Goal: Task Accomplishment & Management: Use online tool/utility

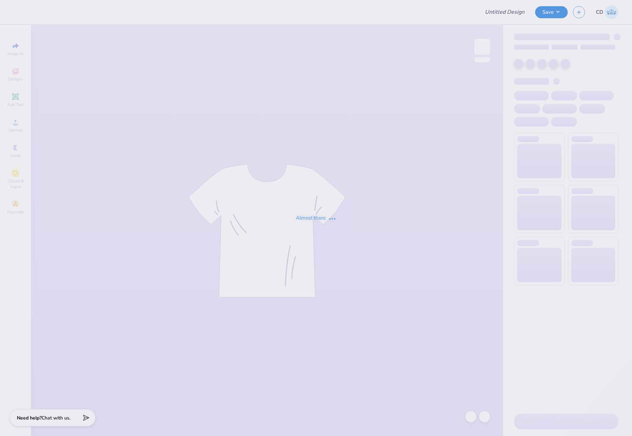
type input "Kaitlin Yang : George Washington University"
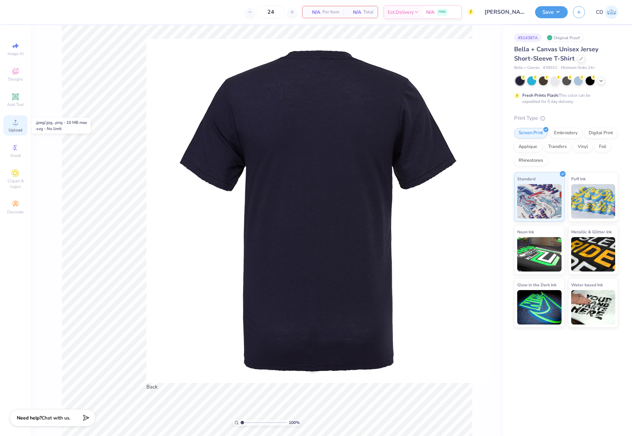
click at [13, 122] on icon at bounding box center [15, 122] width 8 height 8
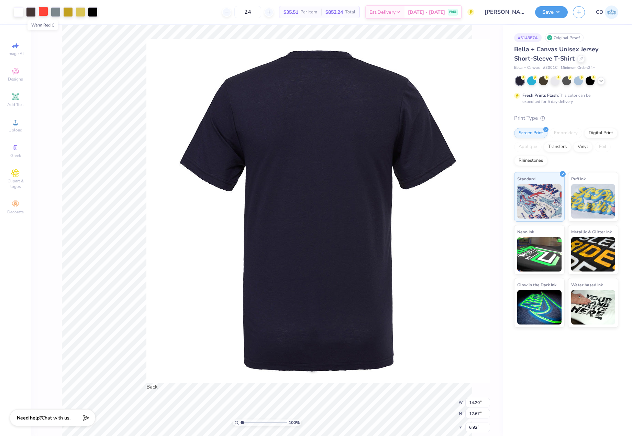
click at [43, 15] on div at bounding box center [44, 12] width 10 height 10
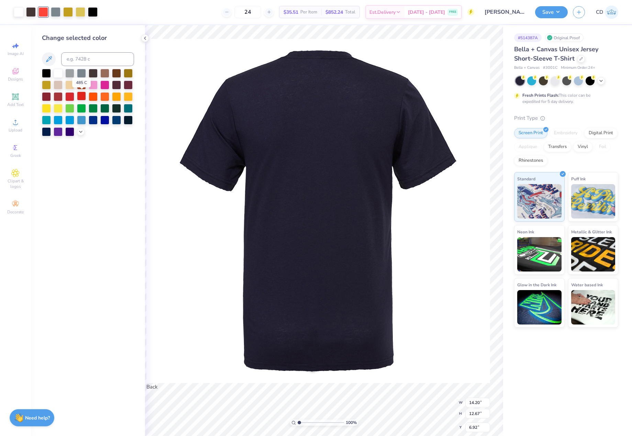
click at [83, 98] on div at bounding box center [81, 95] width 9 height 9
drag, startPoint x: 470, startPoint y: 199, endPoint x: 484, endPoint y: 198, distance: 14.1
click at [484, 397] on input "14.20" at bounding box center [478, 402] width 25 height 10
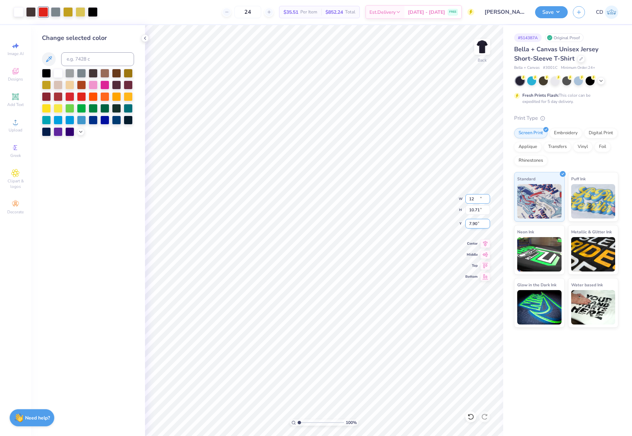
type input "12.00"
type input "10.71"
drag, startPoint x: 469, startPoint y: 225, endPoint x: 479, endPoint y: 226, distance: 10.0
click at [479, 226] on input "7.90" at bounding box center [478, 224] width 25 height 10
type input "3.00"
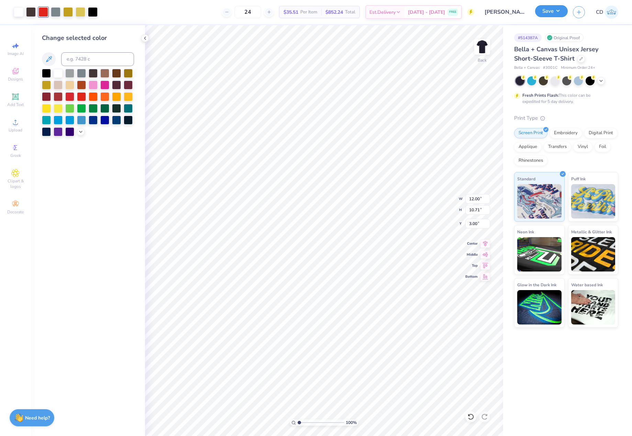
click at [542, 12] on button "Save" at bounding box center [551, 11] width 33 height 12
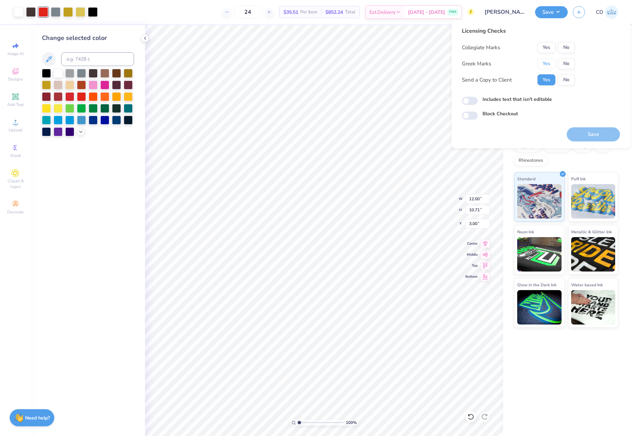
click at [546, 64] on button "Yes" at bounding box center [547, 63] width 18 height 11
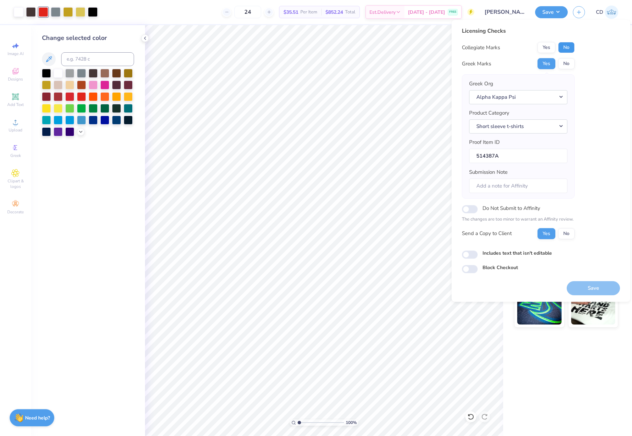
click at [564, 46] on button "No" at bounding box center [566, 47] width 17 height 11
click at [466, 254] on input "Includes text that isn't editable" at bounding box center [470, 254] width 16 height 8
checkbox input "true"
click at [587, 287] on button "Save" at bounding box center [593, 288] width 53 height 14
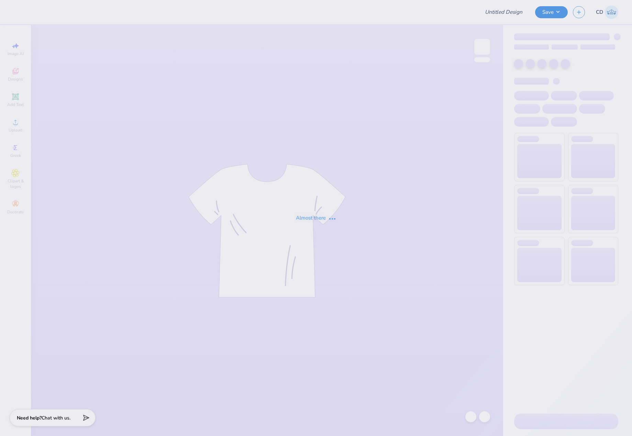
type input "Milana Tiv : California State University, Long Beach"
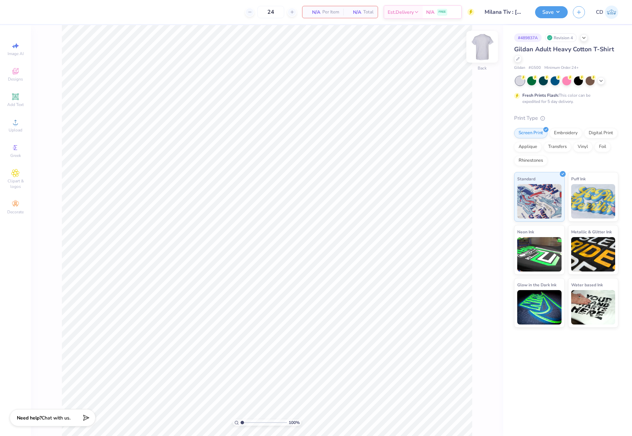
click at [483, 45] on img at bounding box center [483, 47] width 28 height 28
click at [483, 45] on img at bounding box center [483, 47] width 14 height 14
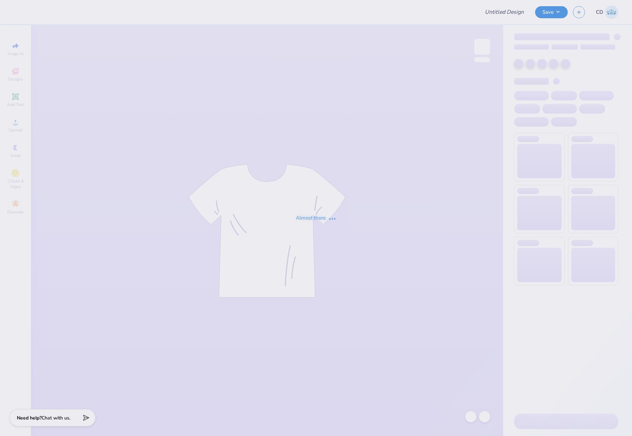
type input "Milana Tiv : California State University, Long Beach"
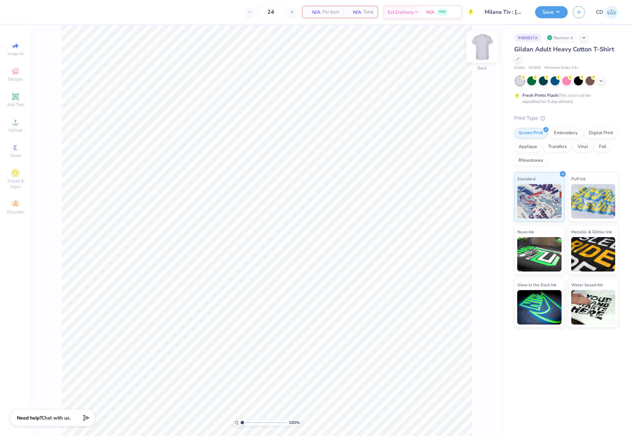
click at [484, 46] on img at bounding box center [483, 47] width 28 height 28
click at [16, 126] on circle at bounding box center [15, 124] width 4 height 4
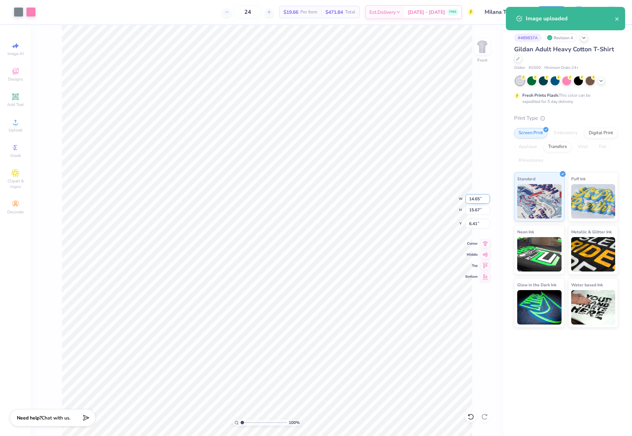
drag, startPoint x: 470, startPoint y: 198, endPoint x: 482, endPoint y: 198, distance: 12.7
click at [482, 198] on input "14.65" at bounding box center [478, 199] width 25 height 10
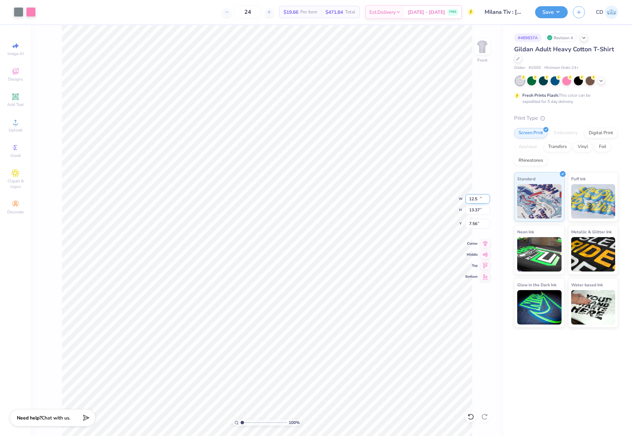
type input "12.50"
type input "13.37"
drag, startPoint x: 467, startPoint y: 224, endPoint x: 484, endPoint y: 223, distance: 17.2
click at [484, 223] on input "7.56" at bounding box center [478, 224] width 25 height 10
type input "3.00"
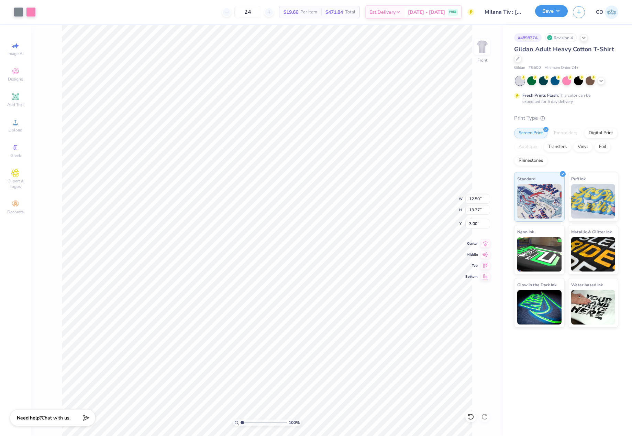
click at [541, 12] on button "Save" at bounding box center [551, 11] width 33 height 12
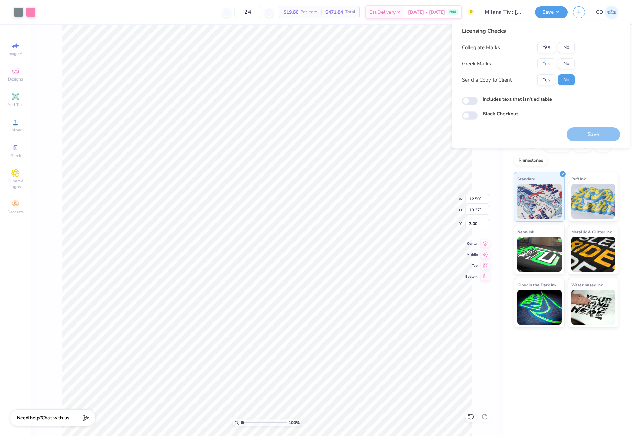
drag, startPoint x: 543, startPoint y: 63, endPoint x: 556, endPoint y: 53, distance: 16.8
click at [544, 63] on button "Yes" at bounding box center [547, 63] width 18 height 11
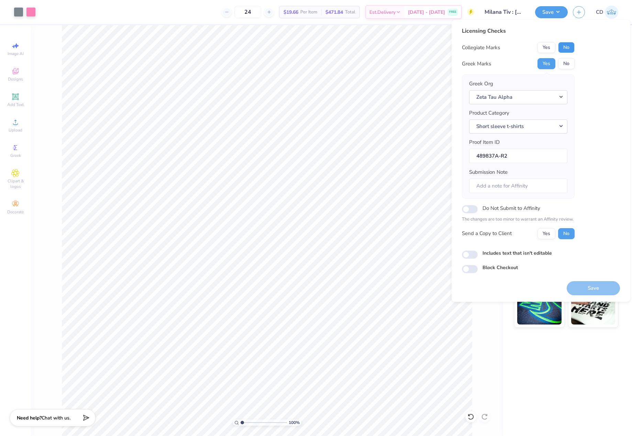
click at [567, 47] on button "No" at bounding box center [566, 47] width 17 height 11
click at [469, 255] on input "Includes text that isn't editable" at bounding box center [470, 254] width 16 height 8
checkbox input "true"
click at [594, 287] on button "Save" at bounding box center [593, 288] width 53 height 14
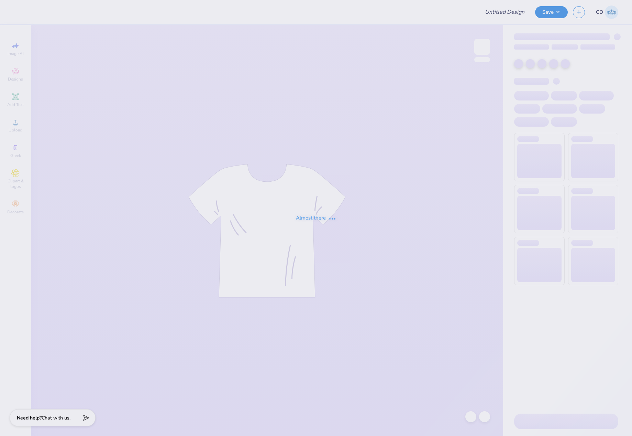
type input "Pepperdine University : [PERSON_NAME]"
type input "12"
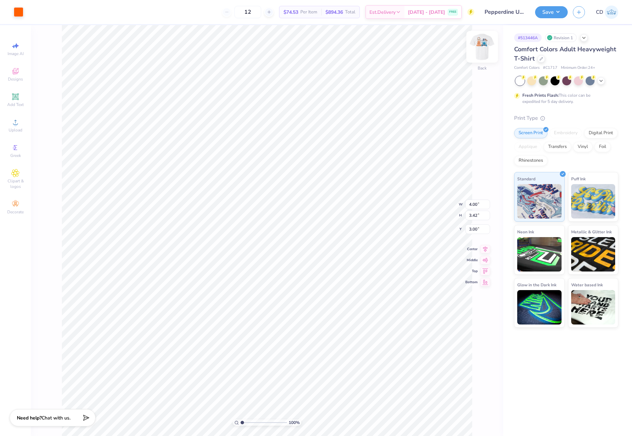
click at [480, 46] on img at bounding box center [483, 47] width 28 height 28
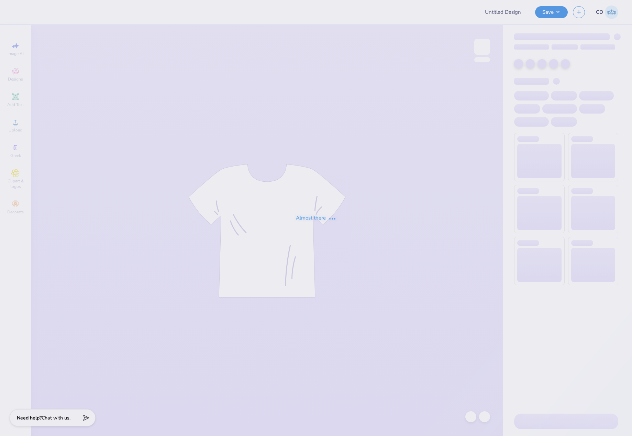
type input "Pepperdine University : Nicole Jensen"
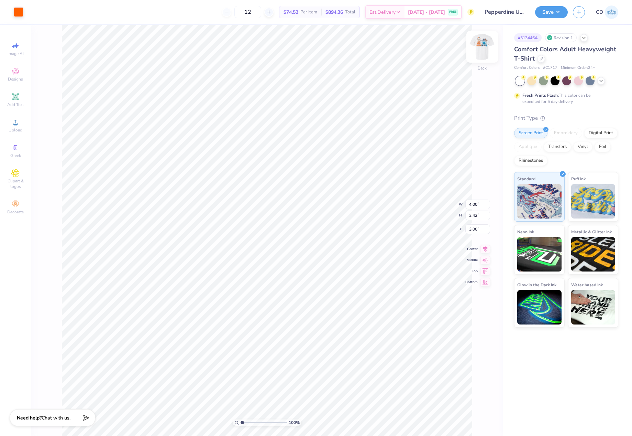
click at [486, 54] on img at bounding box center [483, 47] width 28 height 28
click at [18, 125] on icon at bounding box center [15, 122] width 8 height 8
drag, startPoint x: 467, startPoint y: 195, endPoint x: 481, endPoint y: 196, distance: 13.4
click at [481, 196] on input "14.53" at bounding box center [478, 199] width 25 height 10
type input "12.50"
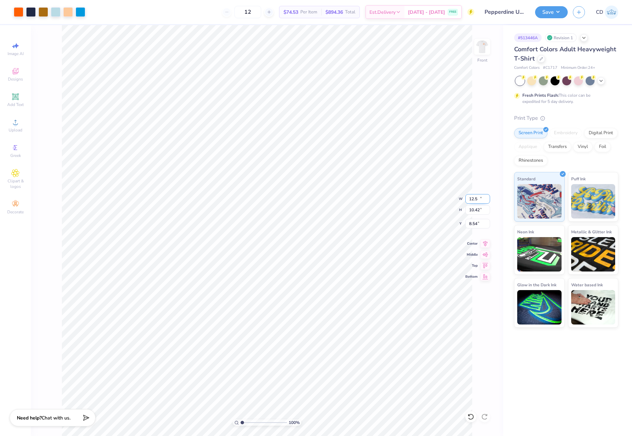
type input "10.42"
drag, startPoint x: 466, startPoint y: 225, endPoint x: 480, endPoint y: 221, distance: 14.2
click at [479, 222] on input "8.54" at bounding box center [478, 224] width 25 height 10
type input "3.00"
click at [559, 16] on button "Save" at bounding box center [551, 11] width 33 height 12
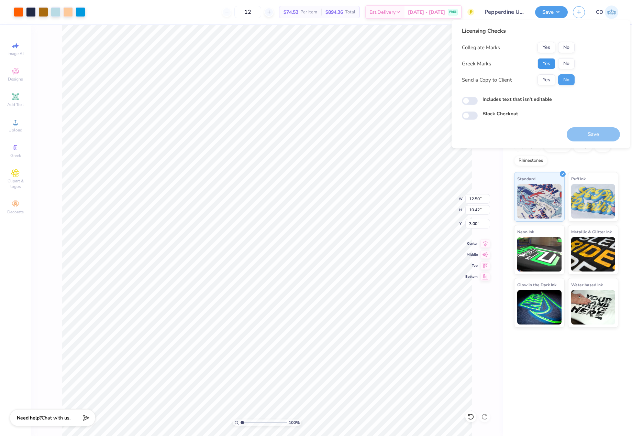
click at [549, 61] on button "Yes" at bounding box center [547, 63] width 18 height 11
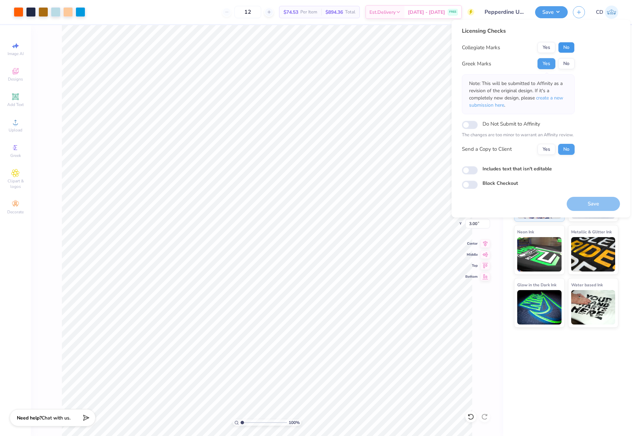
click at [568, 47] on button "No" at bounding box center [566, 47] width 17 height 11
click at [557, 97] on span "create a new submission here" at bounding box center [516, 102] width 94 height 14
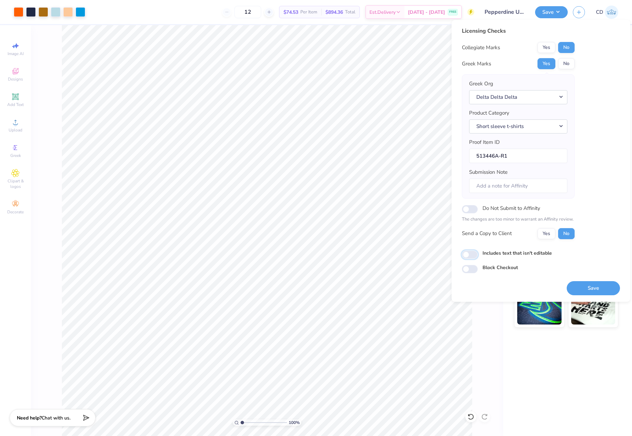
click at [474, 256] on input "Includes text that isn't editable" at bounding box center [470, 254] width 16 height 8
checkbox input "true"
click at [596, 286] on button "Save" at bounding box center [593, 288] width 53 height 14
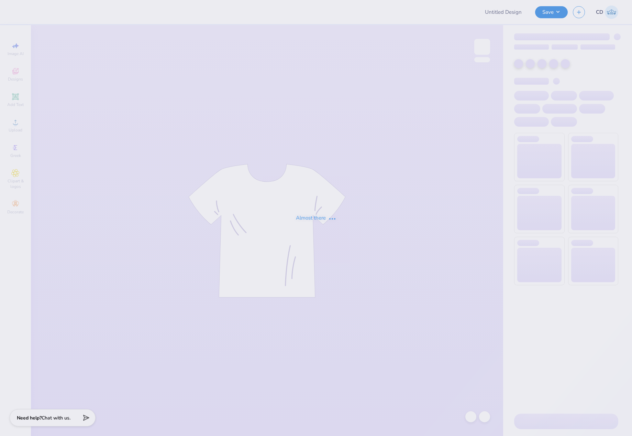
type input "Tulane AEPi mom weekend shirts"
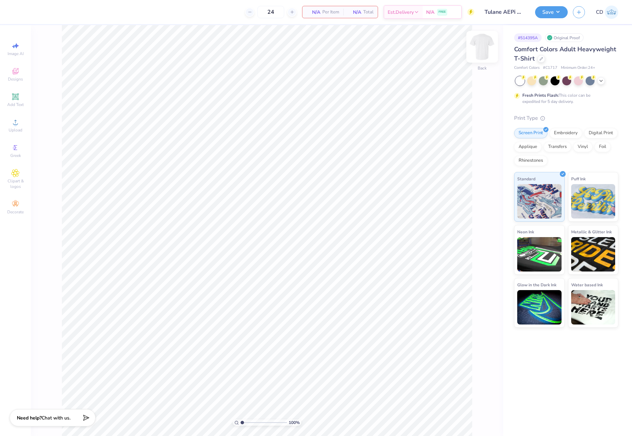
click at [483, 46] on img at bounding box center [483, 47] width 28 height 28
click at [17, 79] on span "Designs" at bounding box center [15, 79] width 15 height 6
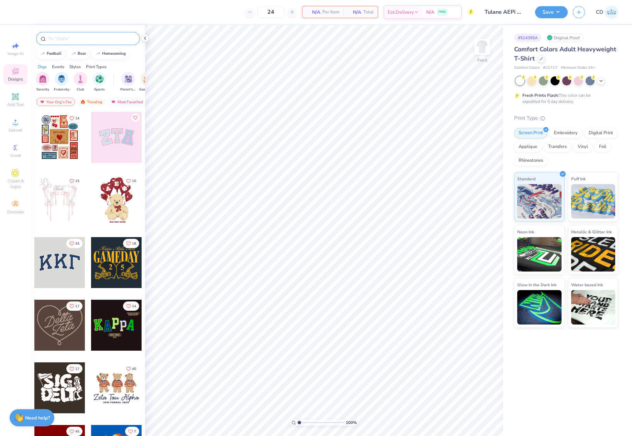
click at [88, 36] on input "text" at bounding box center [91, 38] width 88 height 7
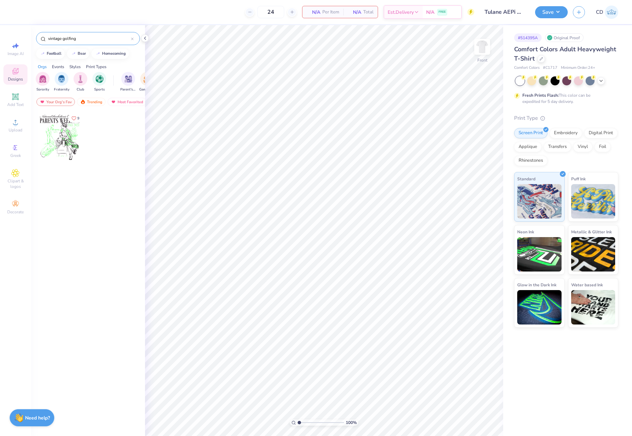
type input "vintage golfing"
click at [61, 145] on div at bounding box center [59, 137] width 51 height 51
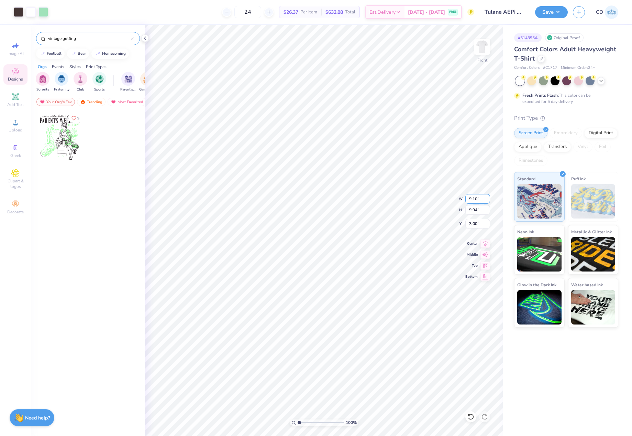
drag, startPoint x: 468, startPoint y: 197, endPoint x: 479, endPoint y: 198, distance: 11.1
click at [479, 198] on input "9.10" at bounding box center [478, 199] width 25 height 10
type input "10.00"
type input "10.92"
drag, startPoint x: 468, startPoint y: 222, endPoint x: 480, endPoint y: 223, distance: 12.8
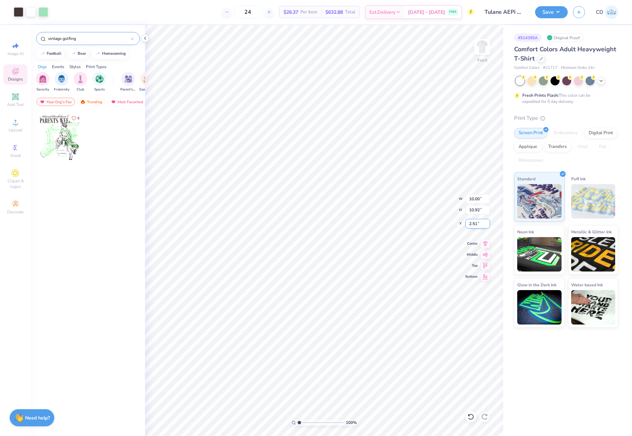
click at [480, 223] on input "2.51" at bounding box center [478, 224] width 25 height 10
type input "3.00"
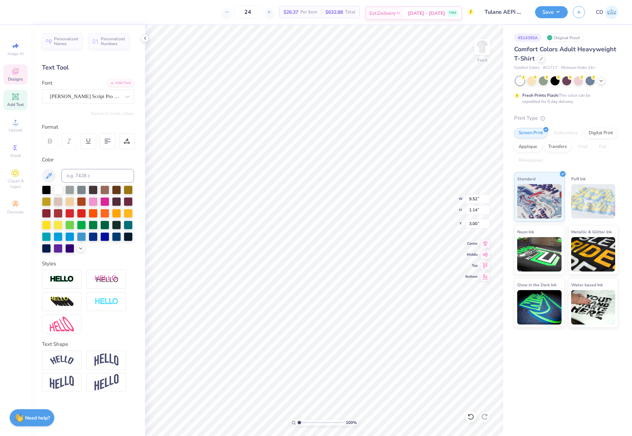
scroll to position [6, 2]
type textarea "Alpha Epsilon Pi"
type input "9.56"
type input "1.16"
type input "3.89"
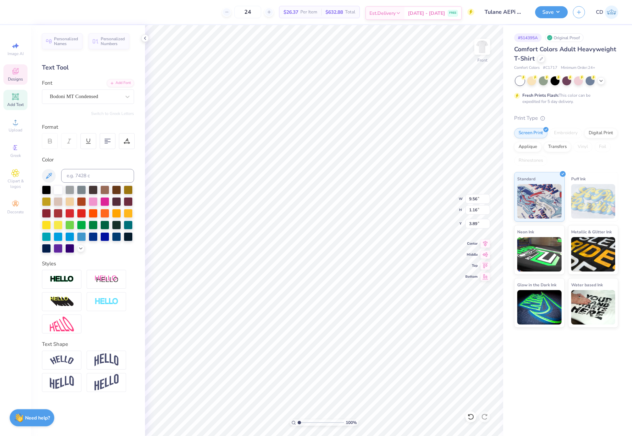
scroll to position [6, 3]
type textarea "MOM'S WEEKEND"
type input "6.76"
type textarea "FALL 2025"
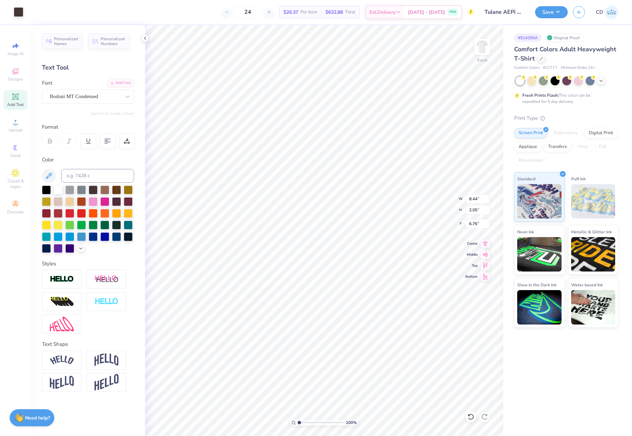
type input "8.89"
type input "2.15"
type input "6.65"
type input "9.56"
type input "2.32"
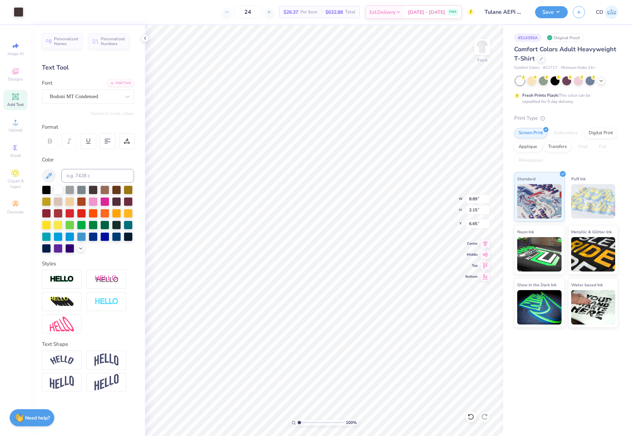
type input "6.48"
type input "1.45"
click at [302, 422] on input "range" at bounding box center [321, 422] width 46 height 6
type input "9.51"
type input "2.30"
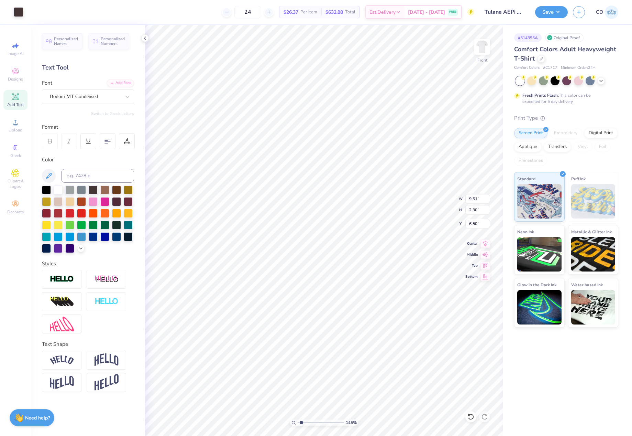
type input "6.50"
type input "9.57"
type input "2.32"
type input "6.48"
click at [386, 317] on li "Group" at bounding box center [391, 318] width 54 height 13
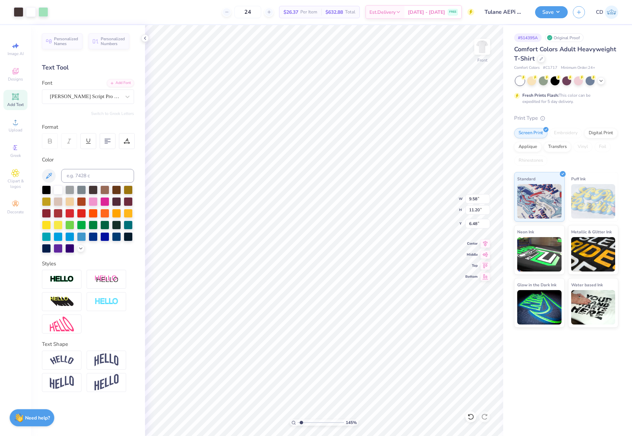
type input "9.17"
type input "9.19"
type input "8.49"
click at [485, 243] on icon at bounding box center [486, 242] width 10 height 8
type input "9.57"
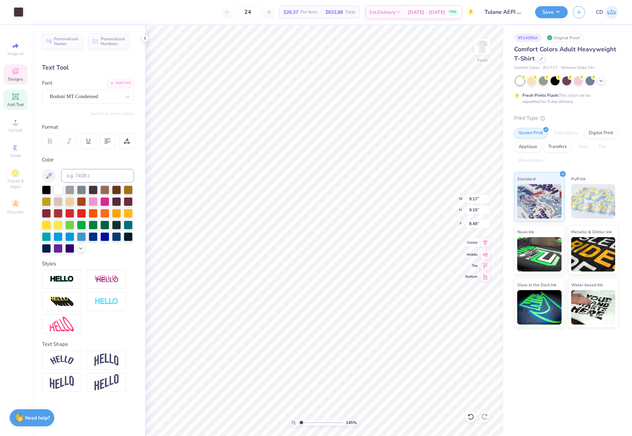
type input "1.31"
type input "7.49"
click at [484, 243] on icon at bounding box center [485, 242] width 4 height 6
type input "6.36"
type input "1.29"
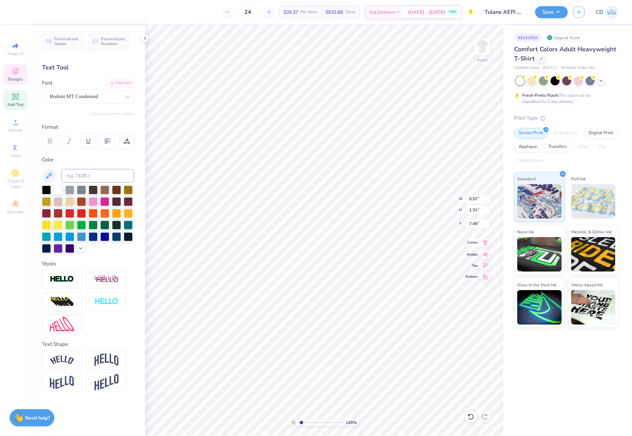
type input "6.48"
click at [486, 241] on icon at bounding box center [486, 242] width 10 height 8
type input "7.93"
type input "1.61"
type input "6.16"
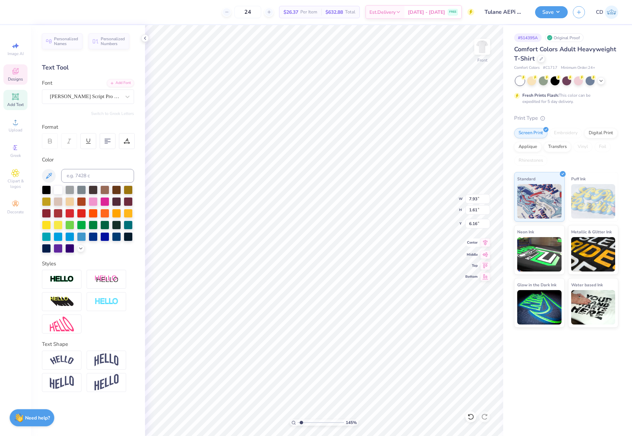
type input "9.37"
type input "1.90"
type input "5.87"
type input "9.45"
type input "1.92"
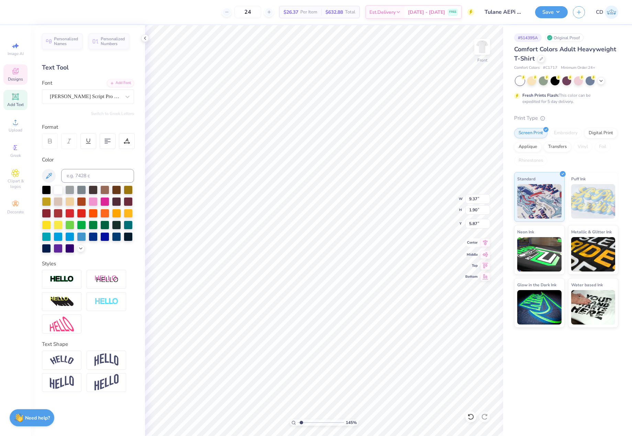
type input "5.85"
type input "6.12"
drag, startPoint x: 302, startPoint y: 423, endPoint x: 294, endPoint y: 423, distance: 7.6
type input "1"
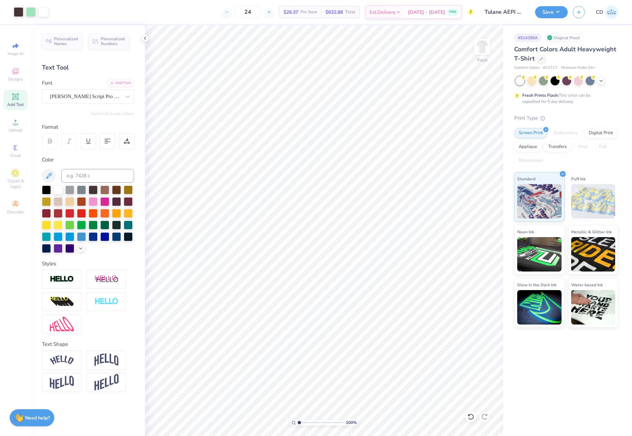
click at [298, 423] on input "range" at bounding box center [321, 422] width 46 height 6
type input "5.85"
type input "9.37"
type input "1.90"
type input "5.87"
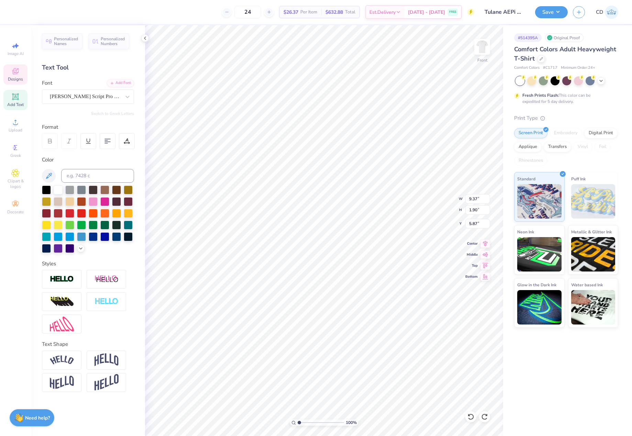
type input "7.93"
type input "1.61"
type input "6.16"
click at [487, 243] on icon at bounding box center [486, 242] width 10 height 8
click at [30, 11] on div at bounding box center [31, 12] width 10 height 10
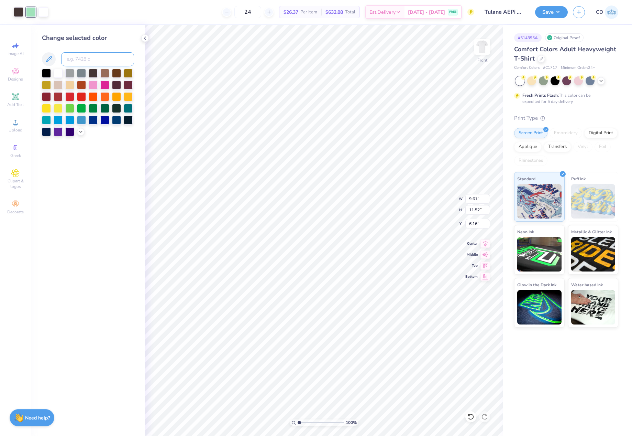
click at [105, 58] on input at bounding box center [97, 59] width 73 height 14
type input "342"
click at [98, 60] on input at bounding box center [97, 59] width 73 height 14
type input "5"
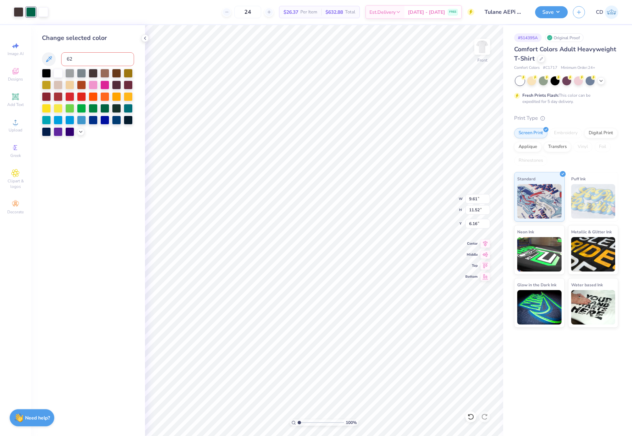
type input "626"
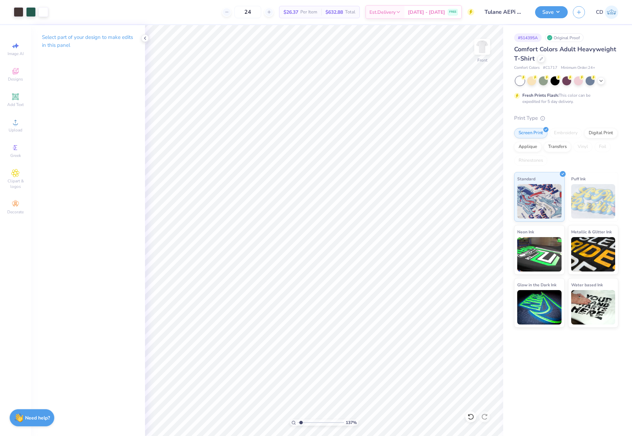
type input "1.37"
click at [301, 422] on input "range" at bounding box center [321, 422] width 46 height 6
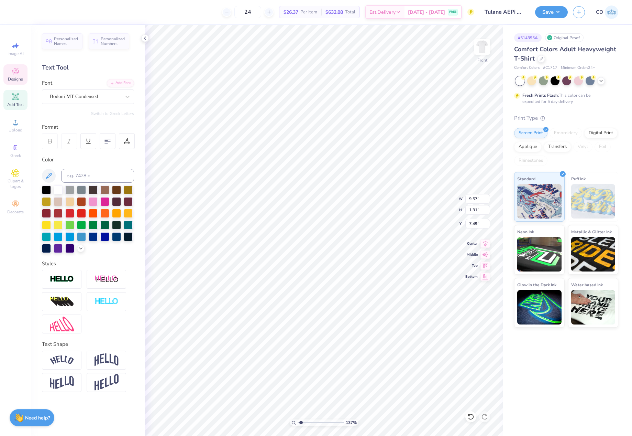
type input "9.71"
type input "1.33"
type input "7.47"
click at [485, 243] on icon at bounding box center [485, 242] width 4 height 6
type input "9.71"
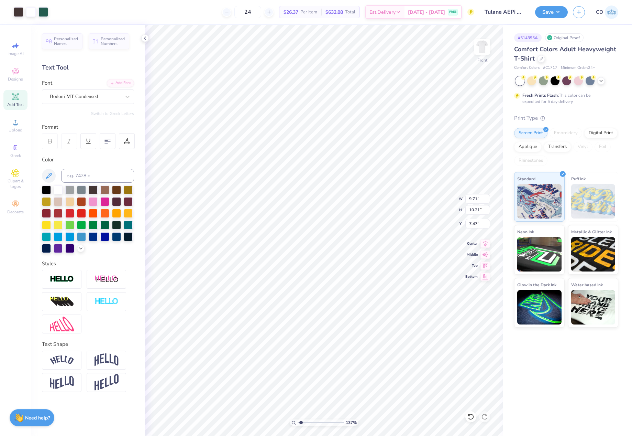
type input "10.21"
type input "7.47"
click at [384, 282] on li "Download vector" at bounding box center [388, 284] width 54 height 13
type input "7.93"
type input "1.61"
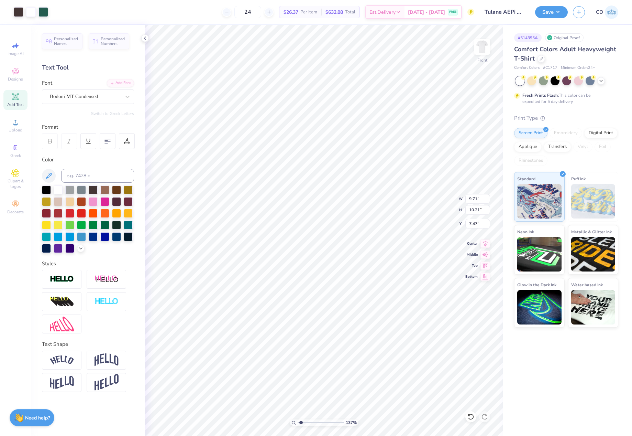
type input "6.16"
click at [82, 99] on div "[PERSON_NAME] Script Pro Regular" at bounding box center [85, 96] width 72 height 11
type input "9.71"
type input "10.21"
click at [16, 119] on icon at bounding box center [15, 122] width 8 height 8
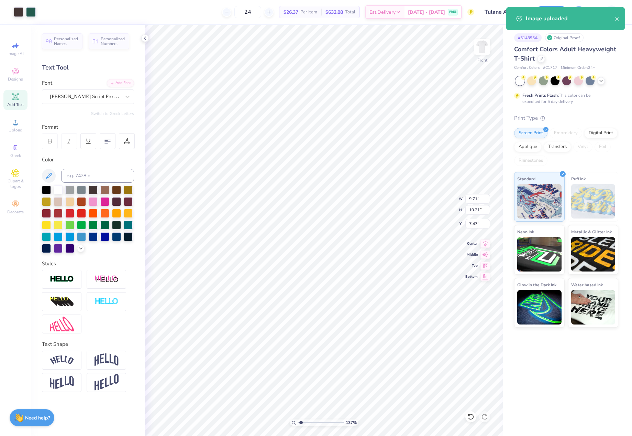
type input "8.64"
type input "1.33"
type input "7.47"
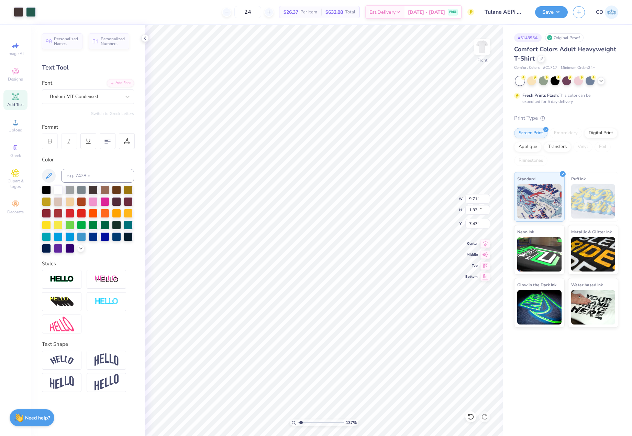
type input "10.21"
type input "15.07"
type input "9.17"
type input "9.19"
type input "8.49"
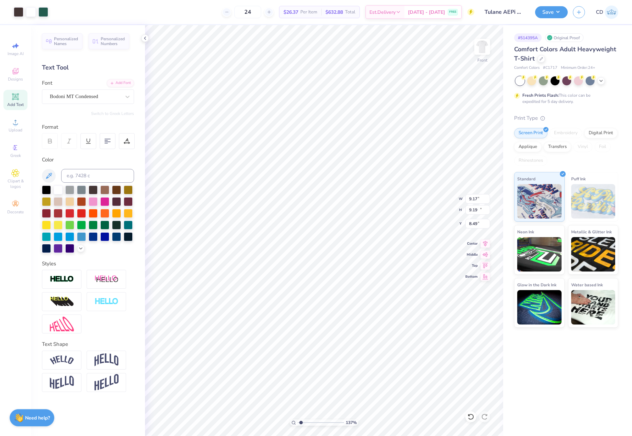
type input "11.52"
type input "6.16"
type input "10.21"
drag, startPoint x: 479, startPoint y: 209, endPoint x: 470, endPoint y: 208, distance: 9.0
click at [470, 208] on input "10.21" at bounding box center [478, 210] width 25 height 10
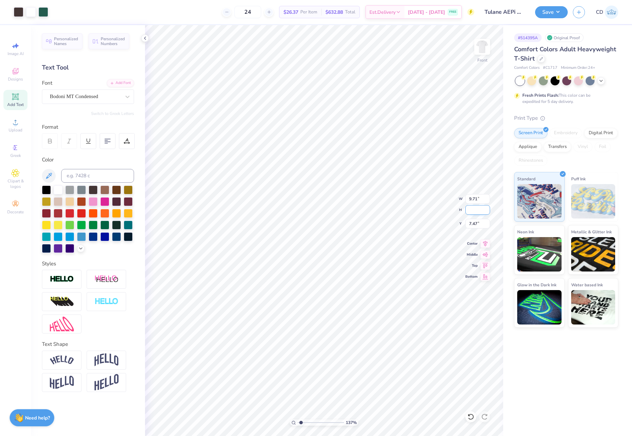
click at [424, 203] on div "137 % Front W 9.71 9.71 " H Y 7.47 7.47 " Center Middle Top Bottom" at bounding box center [324, 230] width 358 height 411
type input "10.21"
drag, startPoint x: 468, startPoint y: 210, endPoint x: 482, endPoint y: 210, distance: 13.8
click at [482, 210] on input "10.21" at bounding box center [478, 210] width 25 height 10
drag, startPoint x: 469, startPoint y: 223, endPoint x: 482, endPoint y: 223, distance: 13.1
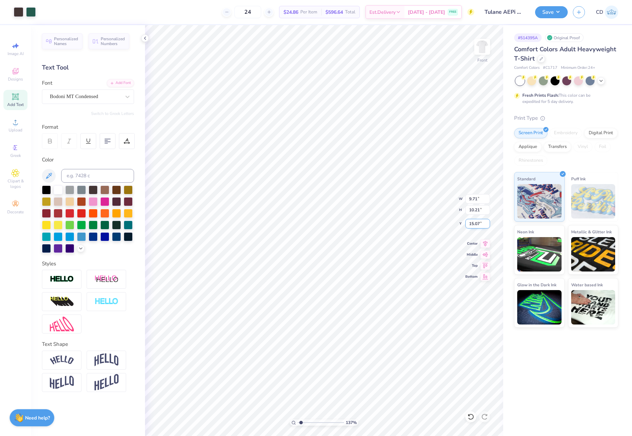
click at [482, 223] on input "15.07" at bounding box center [478, 224] width 25 height 10
type input "7.47"
click at [486, 244] on icon at bounding box center [485, 242] width 4 height 6
drag, startPoint x: 468, startPoint y: 211, endPoint x: 484, endPoint y: 211, distance: 15.8
click at [484, 211] on input "11.52" at bounding box center [478, 210] width 25 height 10
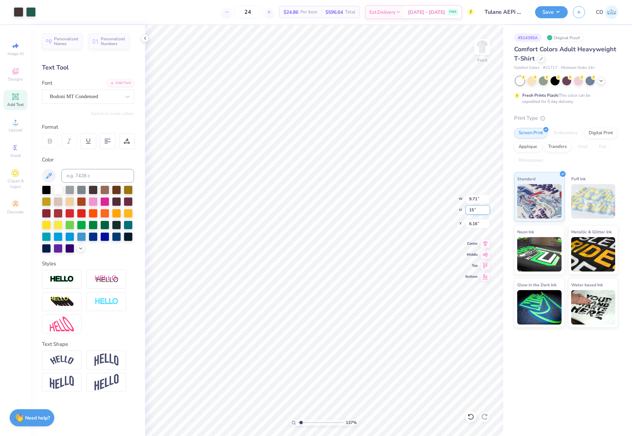
type input "15"
type input "12.64"
type input "15.00"
type input "4.42"
drag, startPoint x: 468, startPoint y: 198, endPoint x: 484, endPoint y: 199, distance: 15.8
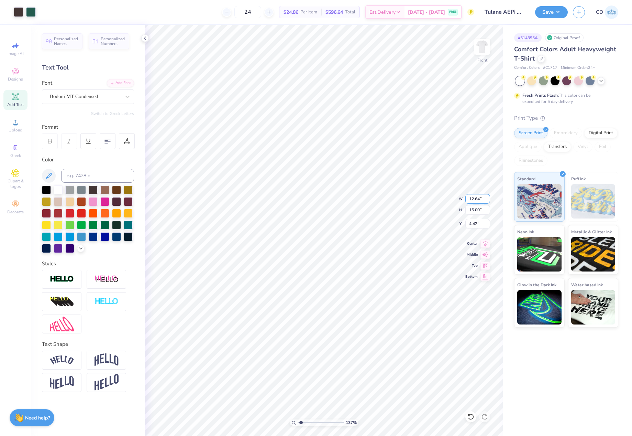
click at [484, 199] on input "12.64" at bounding box center [478, 199] width 25 height 10
type input "12.00"
type input "14.24"
drag, startPoint x: 468, startPoint y: 224, endPoint x: 480, endPoint y: 226, distance: 11.6
click at [480, 226] on input "4.80" at bounding box center [478, 224] width 25 height 10
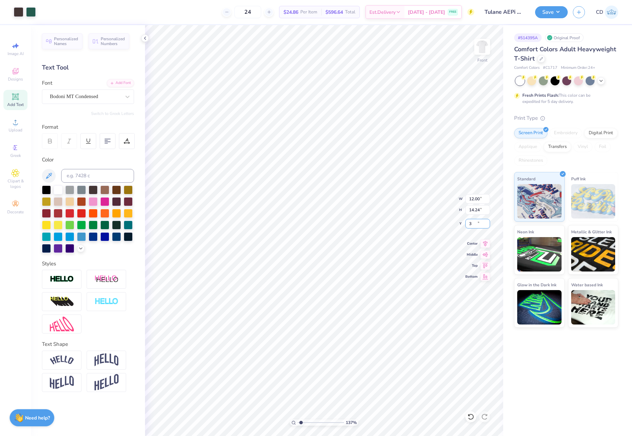
type input "3.00"
drag, startPoint x: 301, startPoint y: 422, endPoint x: 295, endPoint y: 422, distance: 5.5
type input "1"
click at [298, 422] on input "range" at bounding box center [321, 422] width 46 height 6
click at [403, 210] on li "Download vector" at bounding box center [402, 208] width 54 height 13
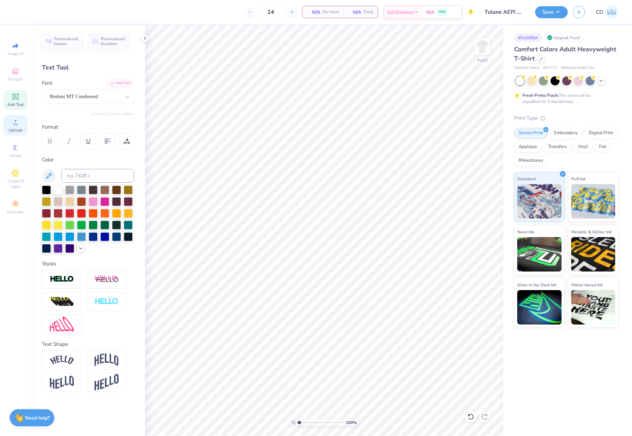
click at [16, 127] on div "Upload" at bounding box center [15, 125] width 24 height 20
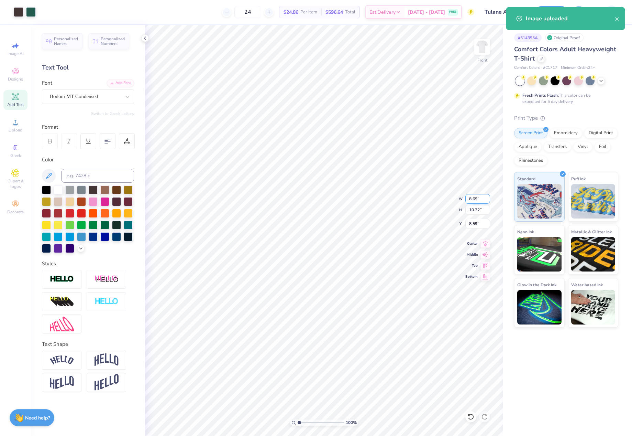
drag, startPoint x: 469, startPoint y: 198, endPoint x: 481, endPoint y: 198, distance: 11.7
click at [481, 198] on input "8.69" at bounding box center [478, 199] width 25 height 10
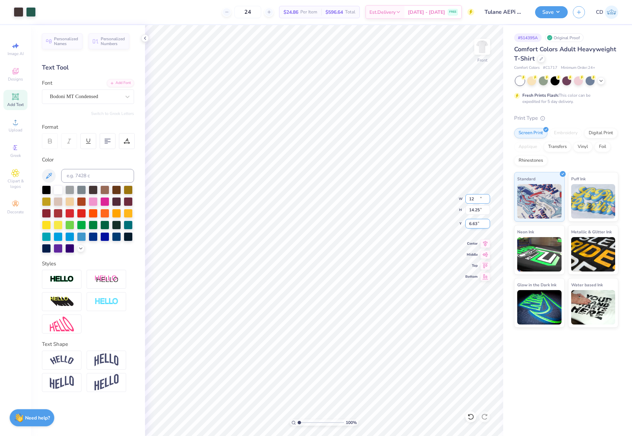
type input "12.00"
type input "14.25"
drag, startPoint x: 468, startPoint y: 221, endPoint x: 479, endPoint y: 223, distance: 11.1
click at [479, 223] on input "6.63" at bounding box center [478, 224] width 25 height 10
type input "3.00"
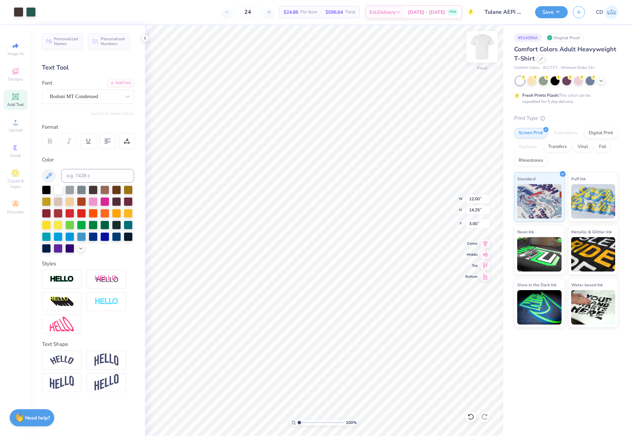
click at [485, 53] on img at bounding box center [483, 47] width 28 height 28
click at [15, 126] on div "Upload" at bounding box center [15, 125] width 24 height 20
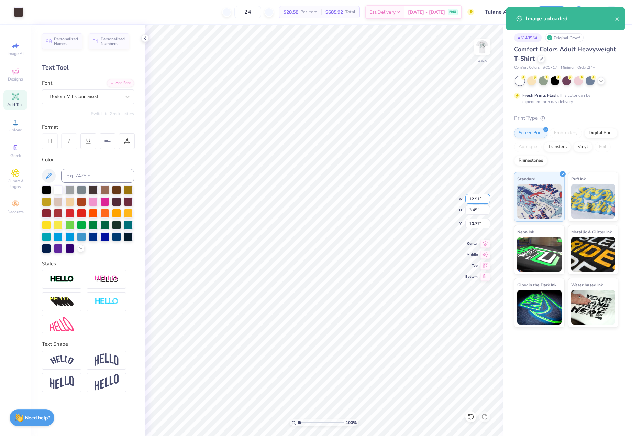
drag, startPoint x: 469, startPoint y: 201, endPoint x: 482, endPoint y: 202, distance: 13.1
click at [482, 202] on input "12.91" at bounding box center [478, 199] width 25 height 10
type input "4.00"
type input "1.07"
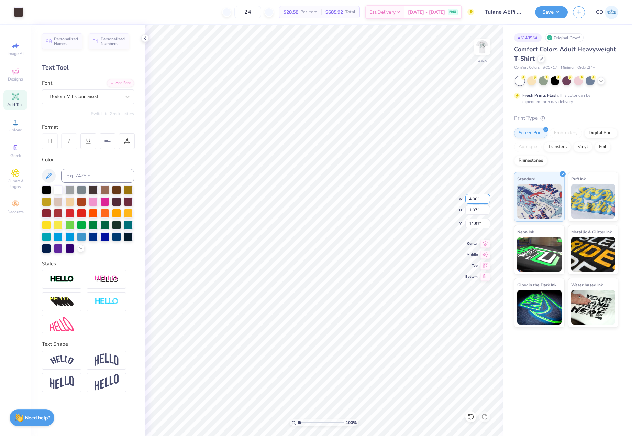
type input "3.00"
click at [546, 13] on button "Save" at bounding box center [551, 11] width 33 height 12
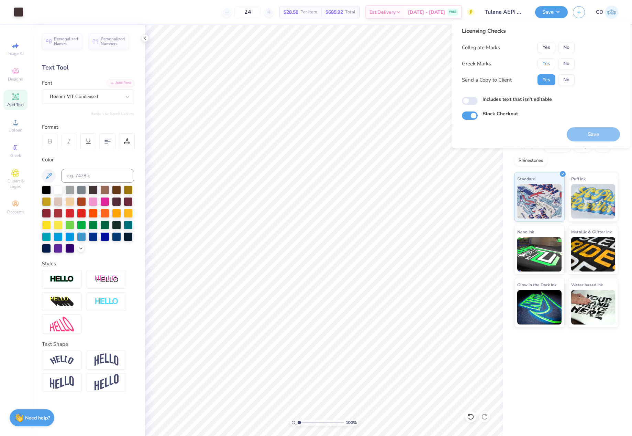
drag, startPoint x: 545, startPoint y: 61, endPoint x: 557, endPoint y: 54, distance: 13.7
click at [546, 61] on button "Yes" at bounding box center [547, 63] width 18 height 11
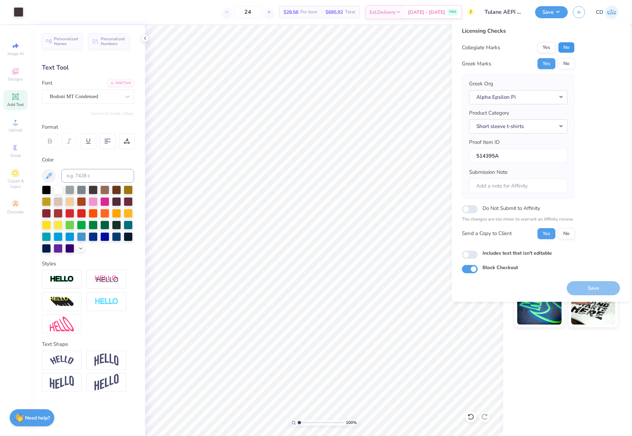
click at [564, 45] on button "No" at bounding box center [566, 47] width 17 height 11
click at [468, 253] on input "Includes text that isn't editable" at bounding box center [470, 254] width 16 height 8
checkbox input "true"
click at [591, 288] on button "Save" at bounding box center [593, 288] width 53 height 14
